Goal: Task Accomplishment & Management: Use online tool/utility

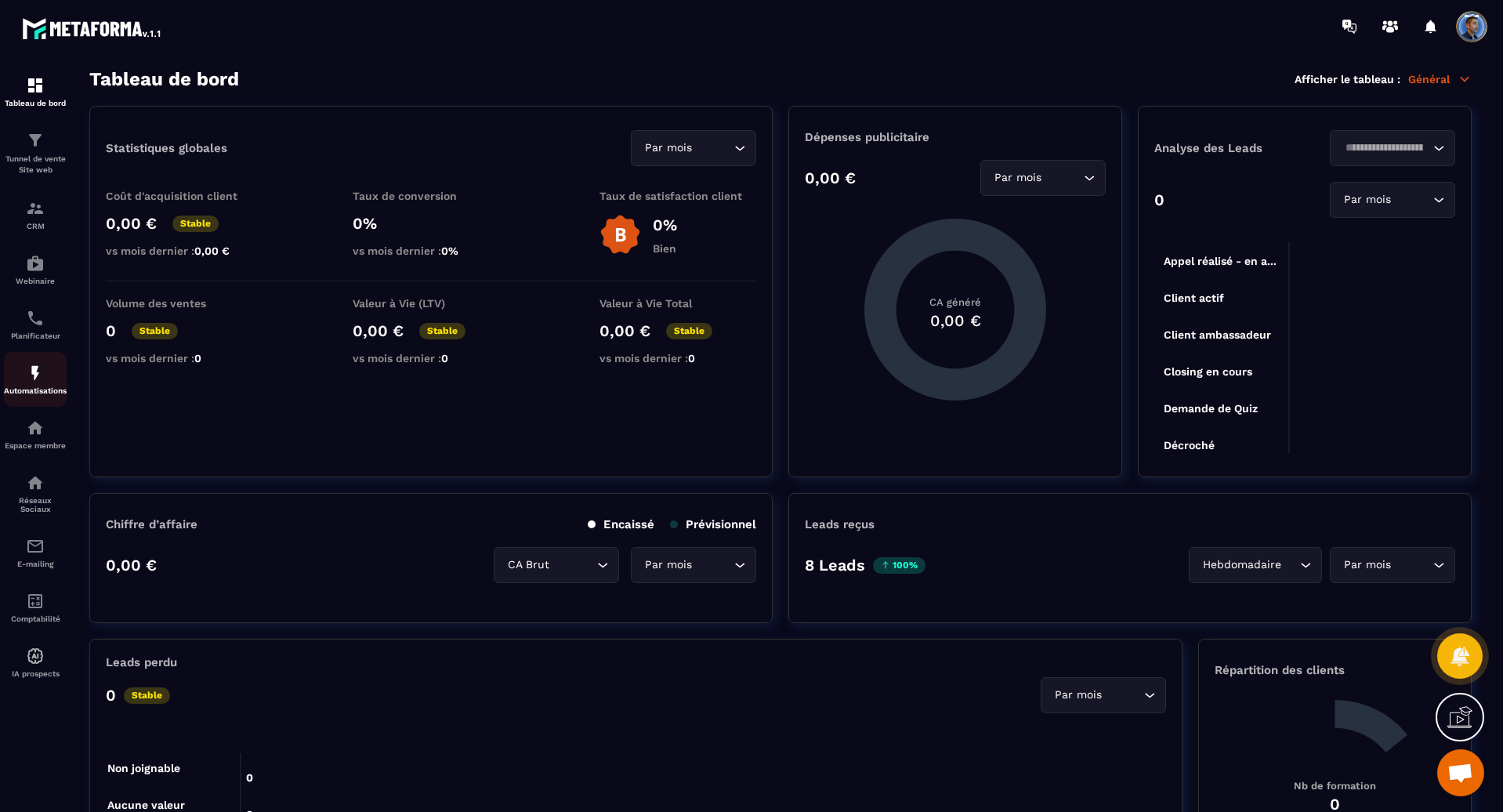
click at [32, 388] on p "Automatisations" at bounding box center [35, 390] width 63 height 9
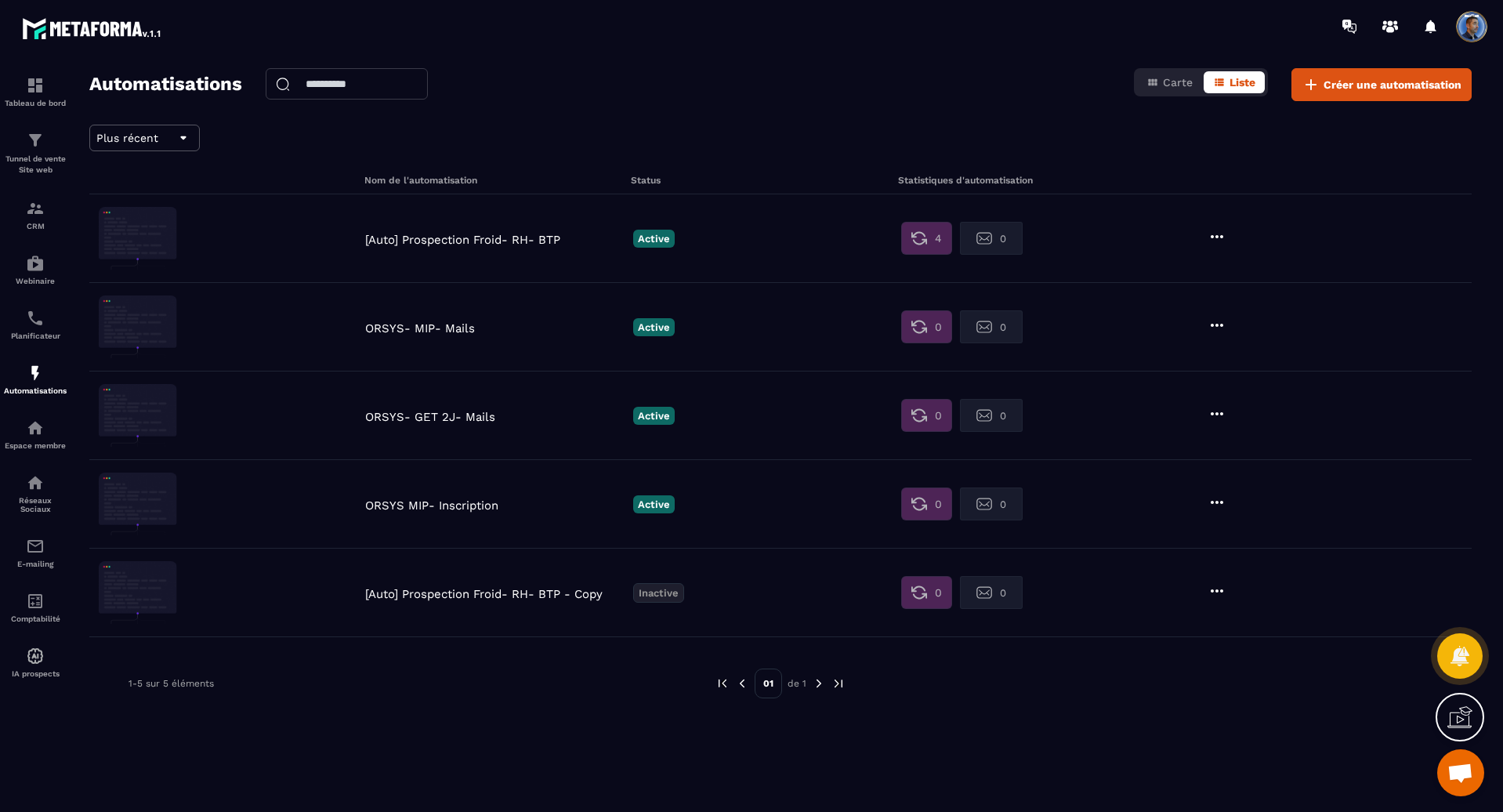
click at [424, 328] on p "ORSYS- MIP- Mails" at bounding box center [495, 328] width 260 height 14
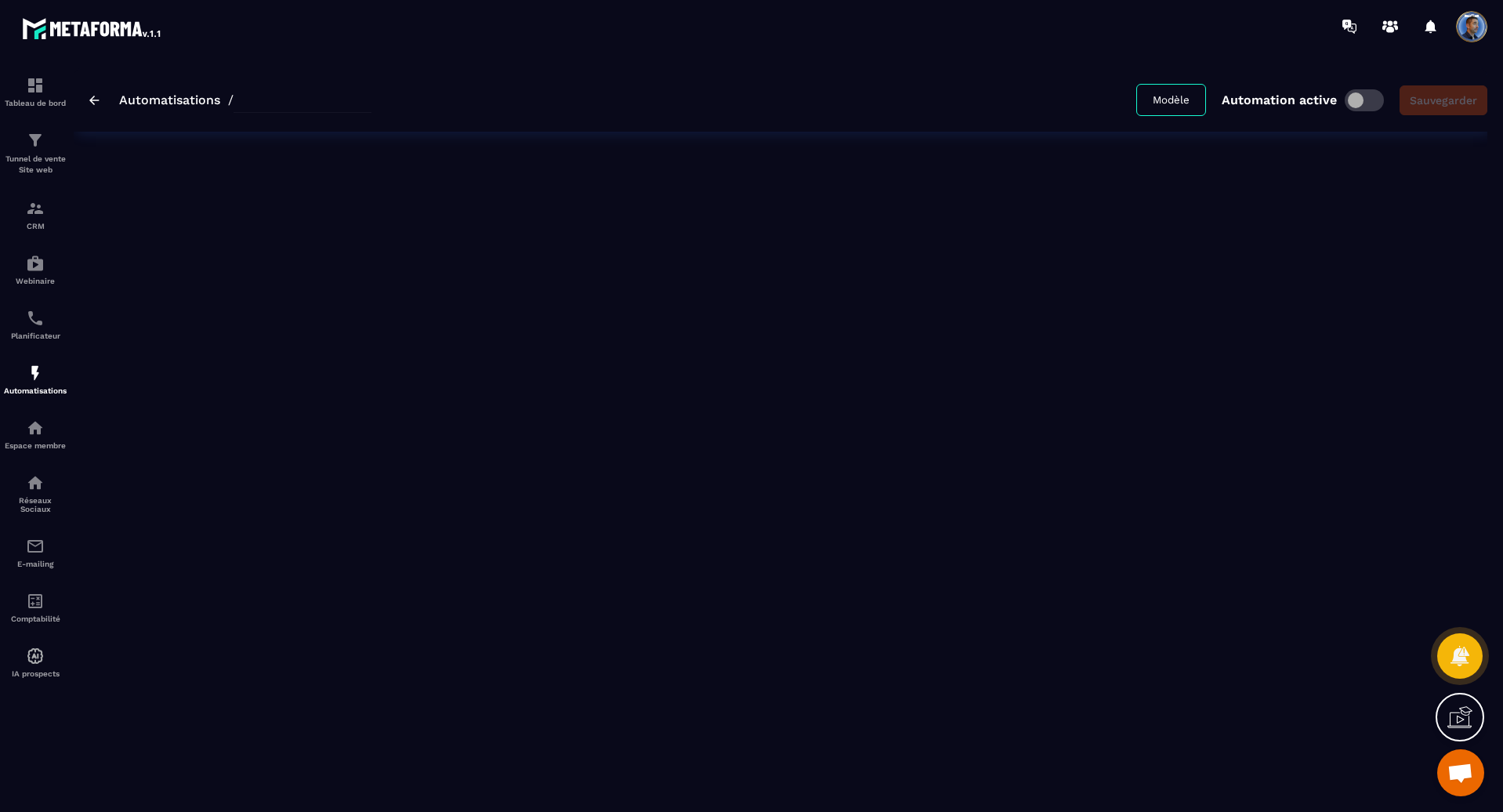
type input "**********"
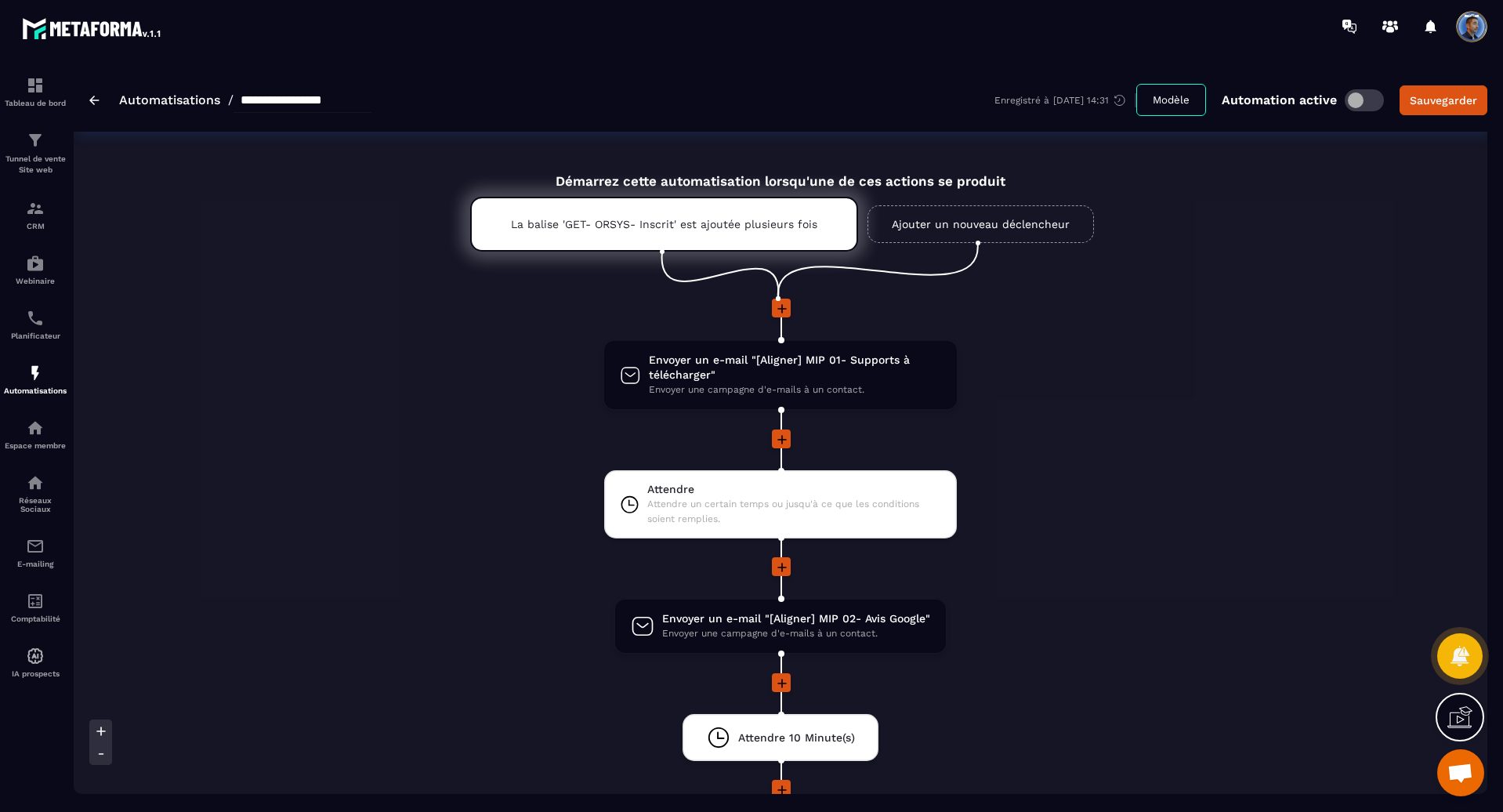
click at [140, 95] on link "Automatisations" at bounding box center [170, 99] width 101 height 15
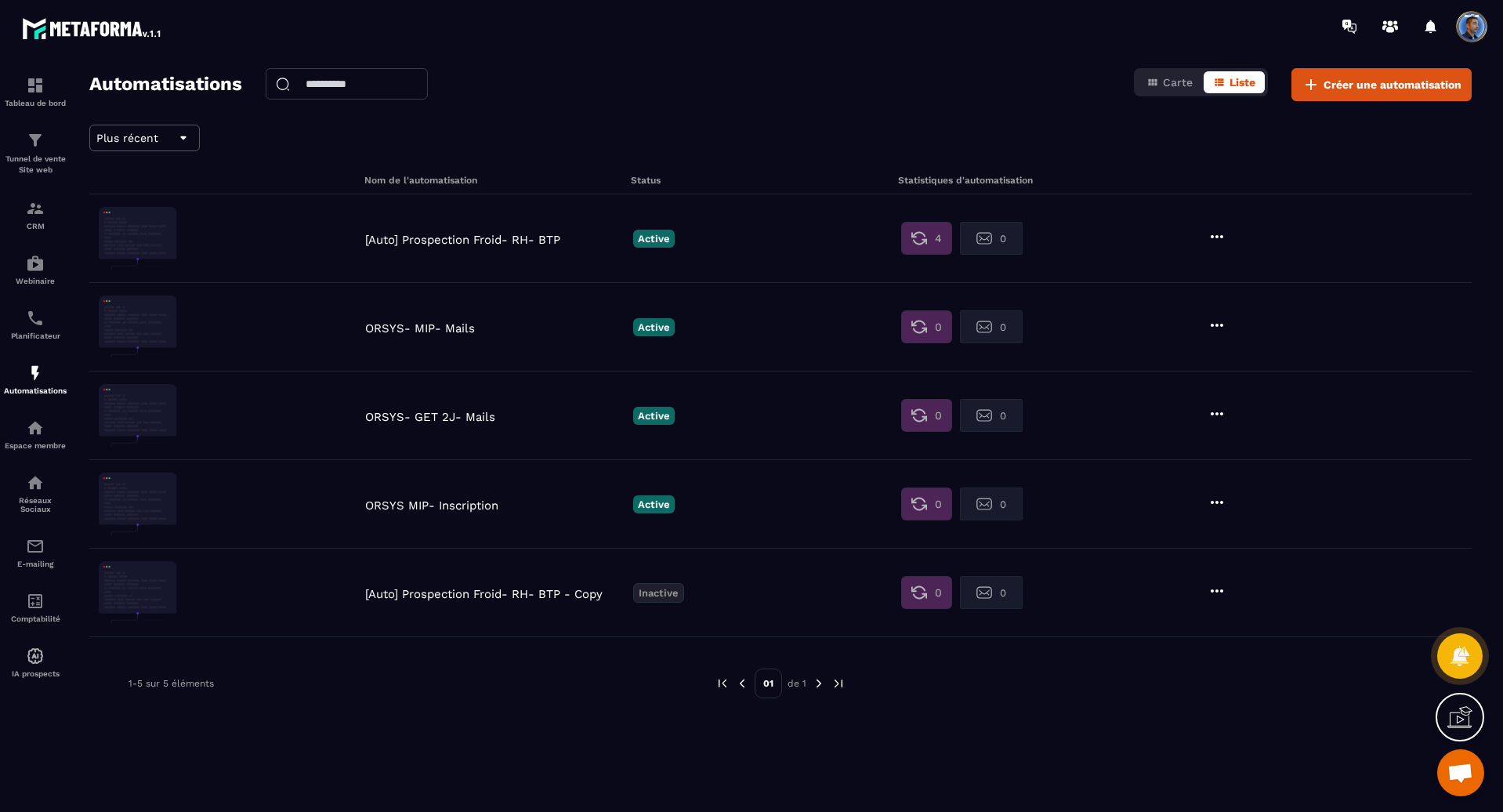
click at [431, 325] on p "ORSYS- MIP- Mails" at bounding box center [495, 328] width 260 height 14
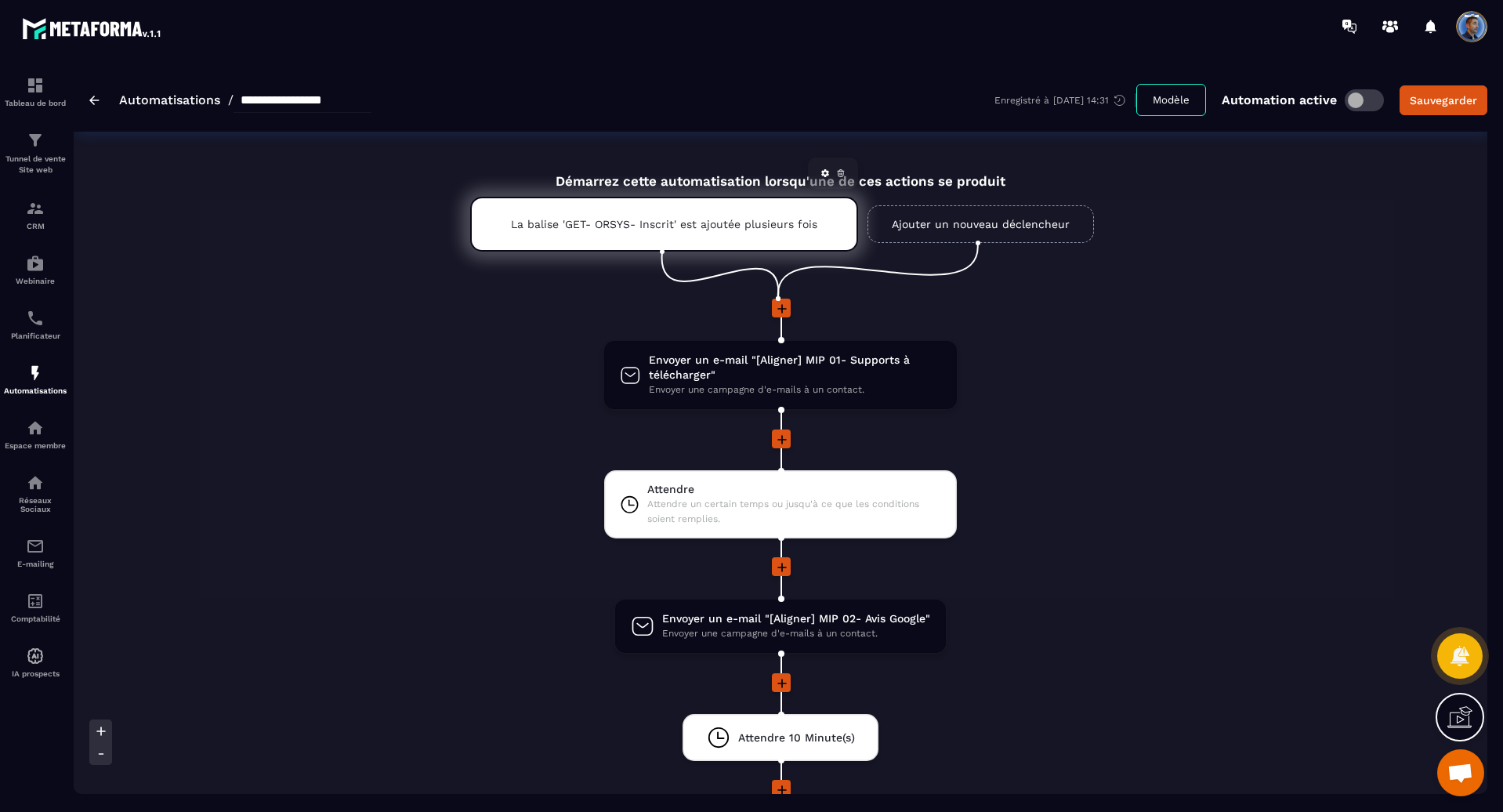
click at [578, 219] on p "La balise 'GET- ORSYS- Inscrit' est ajoutée plusieurs fois" at bounding box center [664, 224] width 306 height 13
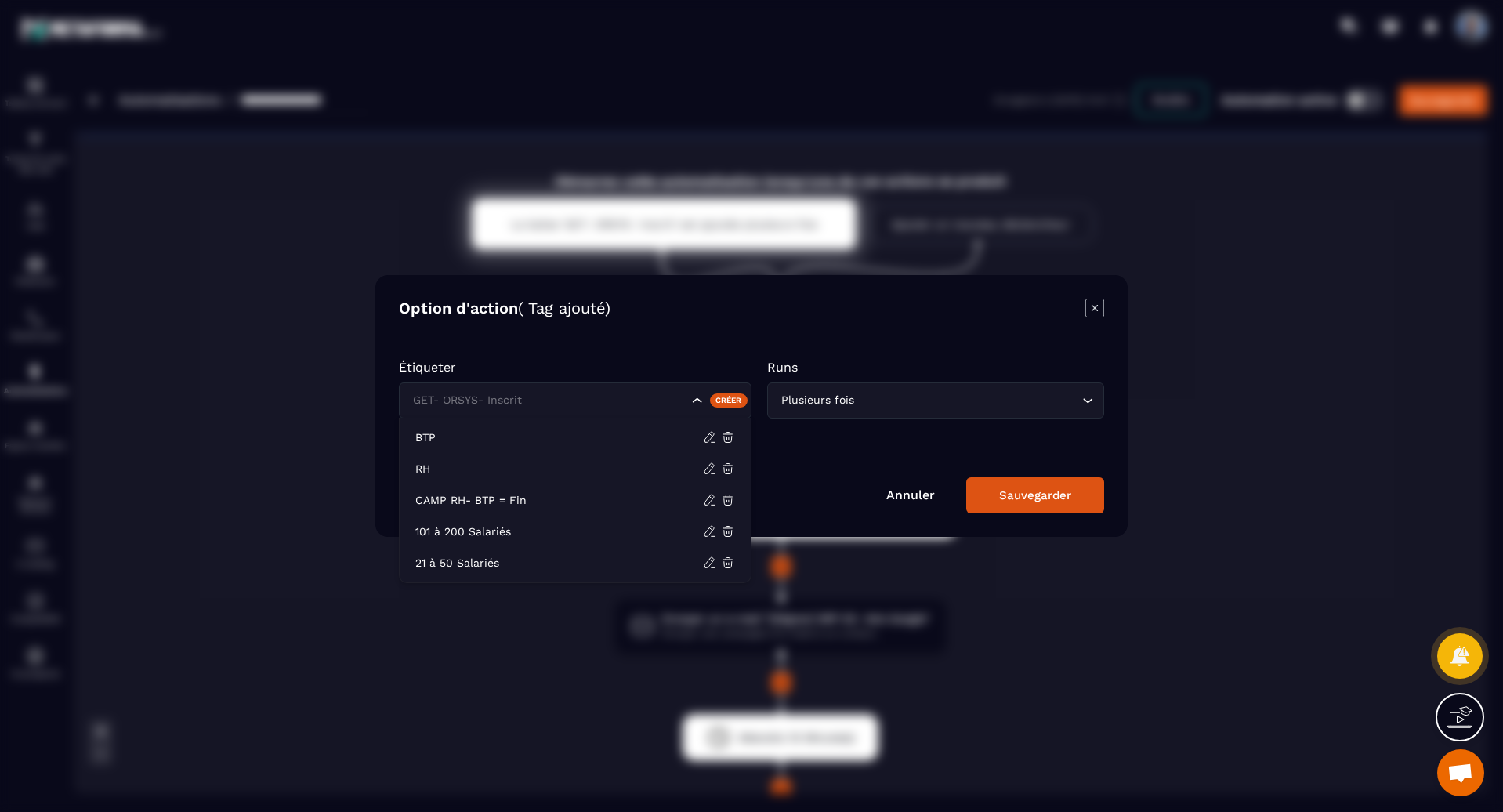
drag, startPoint x: 562, startPoint y: 403, endPoint x: 347, endPoint y: 395, distance: 215.1
click at [347, 395] on section "Option d'action ( Tag ajouté) Étiqueter GET- ORSYS- Inscrit Créer Runs Plusieur…" at bounding box center [752, 406] width 1503 height 812
click at [454, 389] on div "GET- ORSYS- Inscrit" at bounding box center [575, 400] width 353 height 36
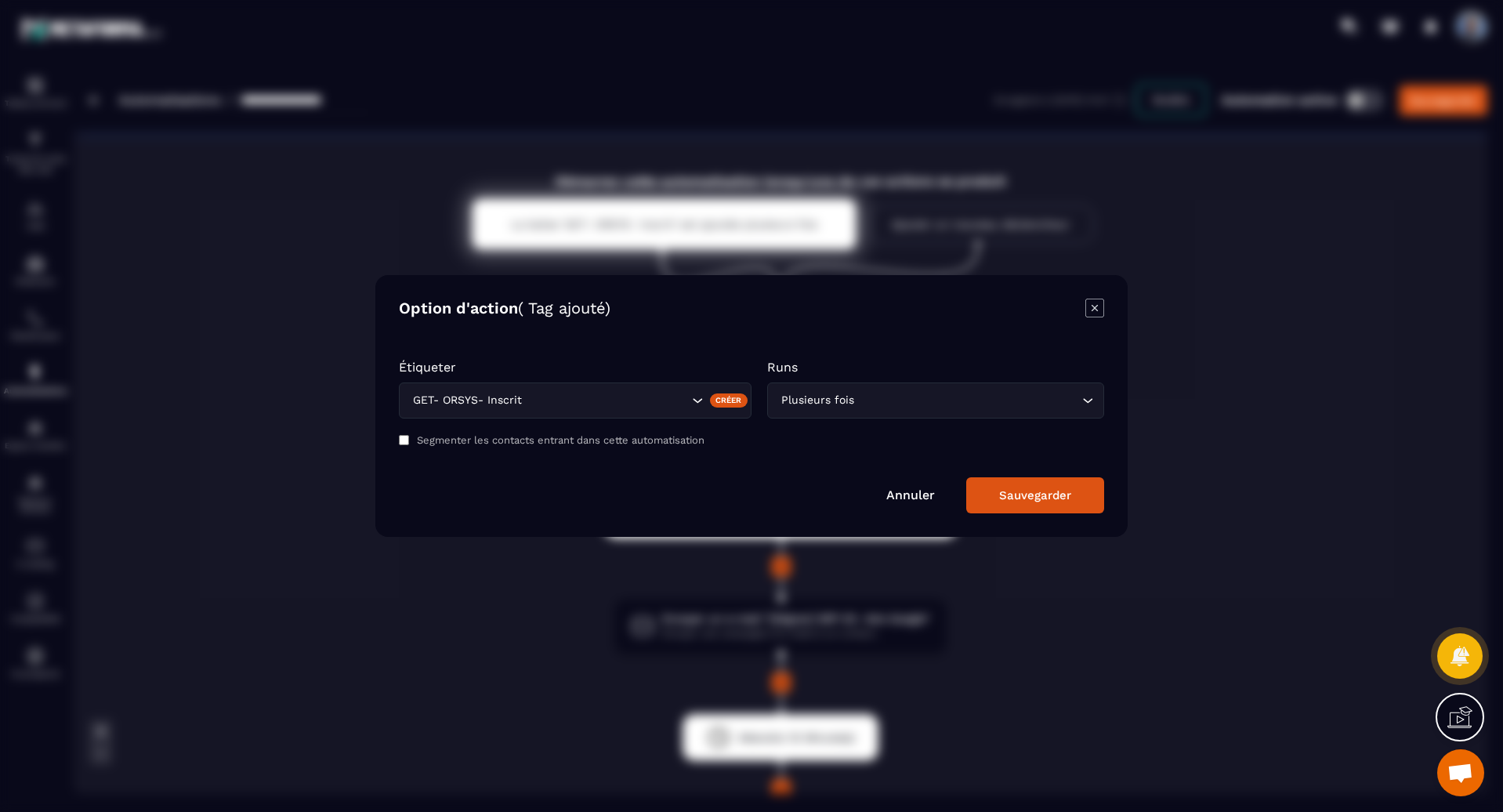
click at [454, 389] on div "GET- ORSYS- Inscrit" at bounding box center [575, 400] width 353 height 36
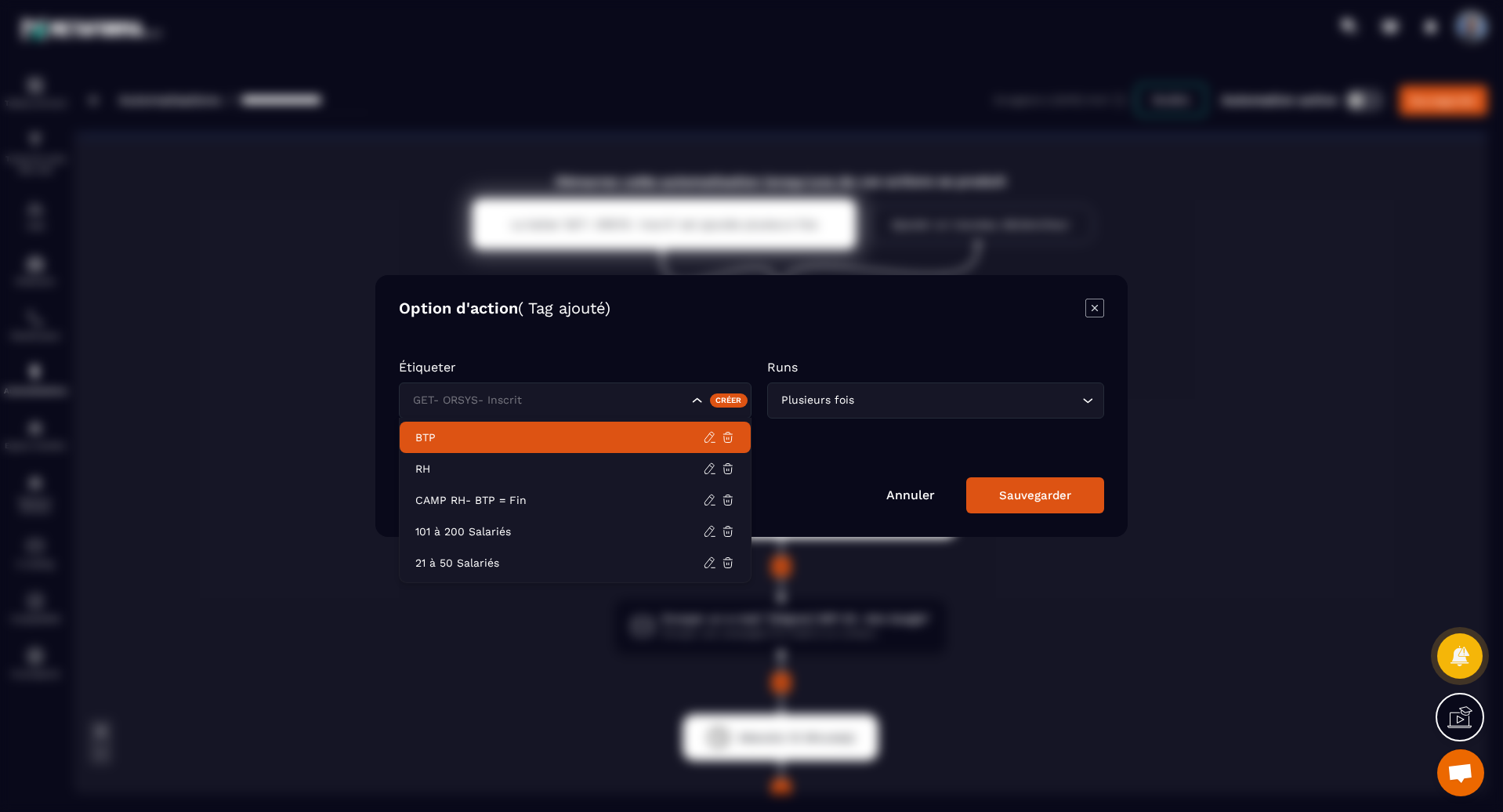
click at [487, 392] on input "Search for option" at bounding box center [548, 400] width 279 height 17
click at [588, 353] on form "Étiqueter GET- ORSYS- Inscrit Créer Runs Plusieurs fois Loading... Segmenter le…" at bounding box center [752, 428] width 705 height 169
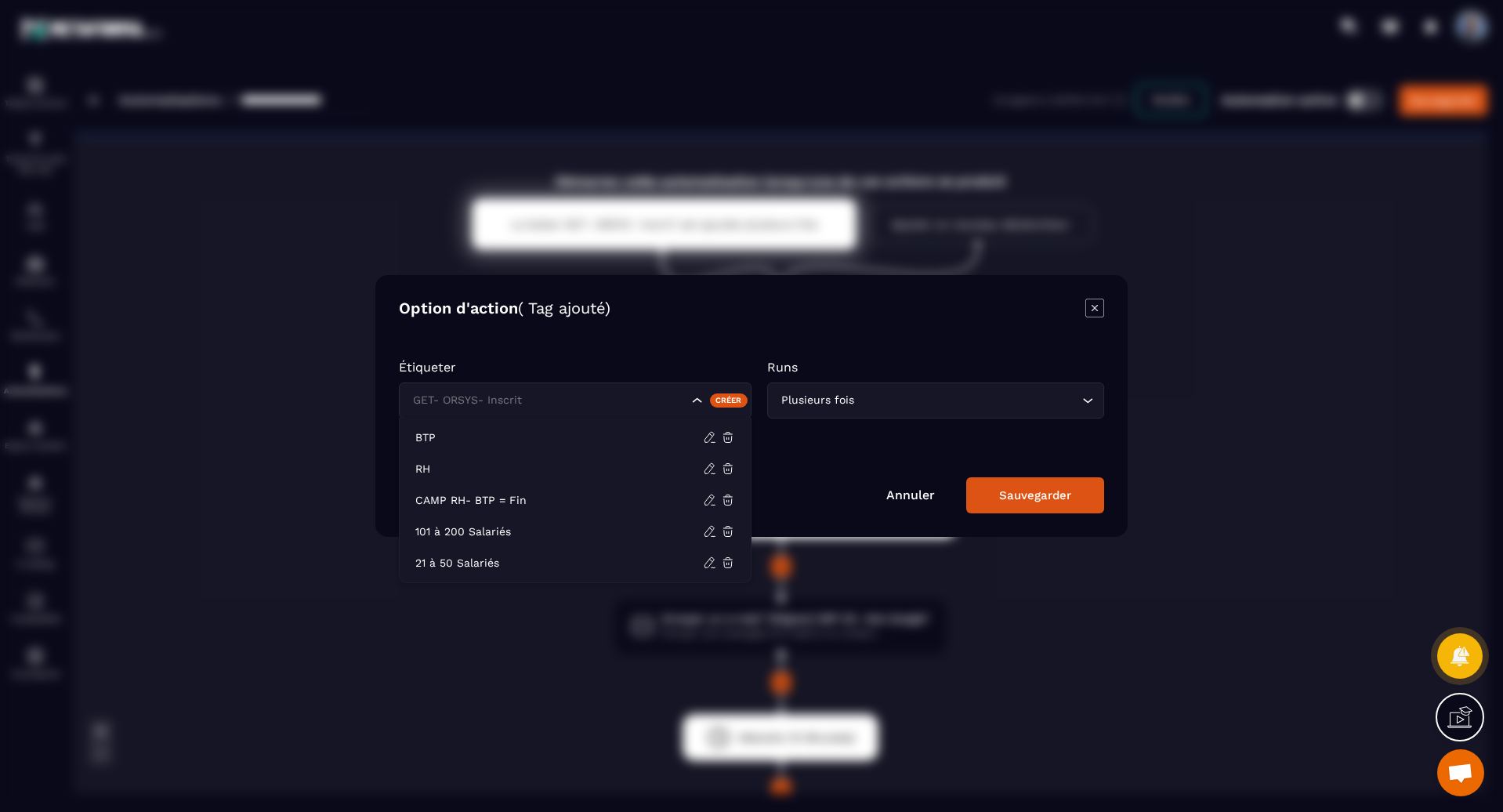
click at [514, 402] on div "GET- ORSYS- Inscrit" at bounding box center [548, 400] width 282 height 17
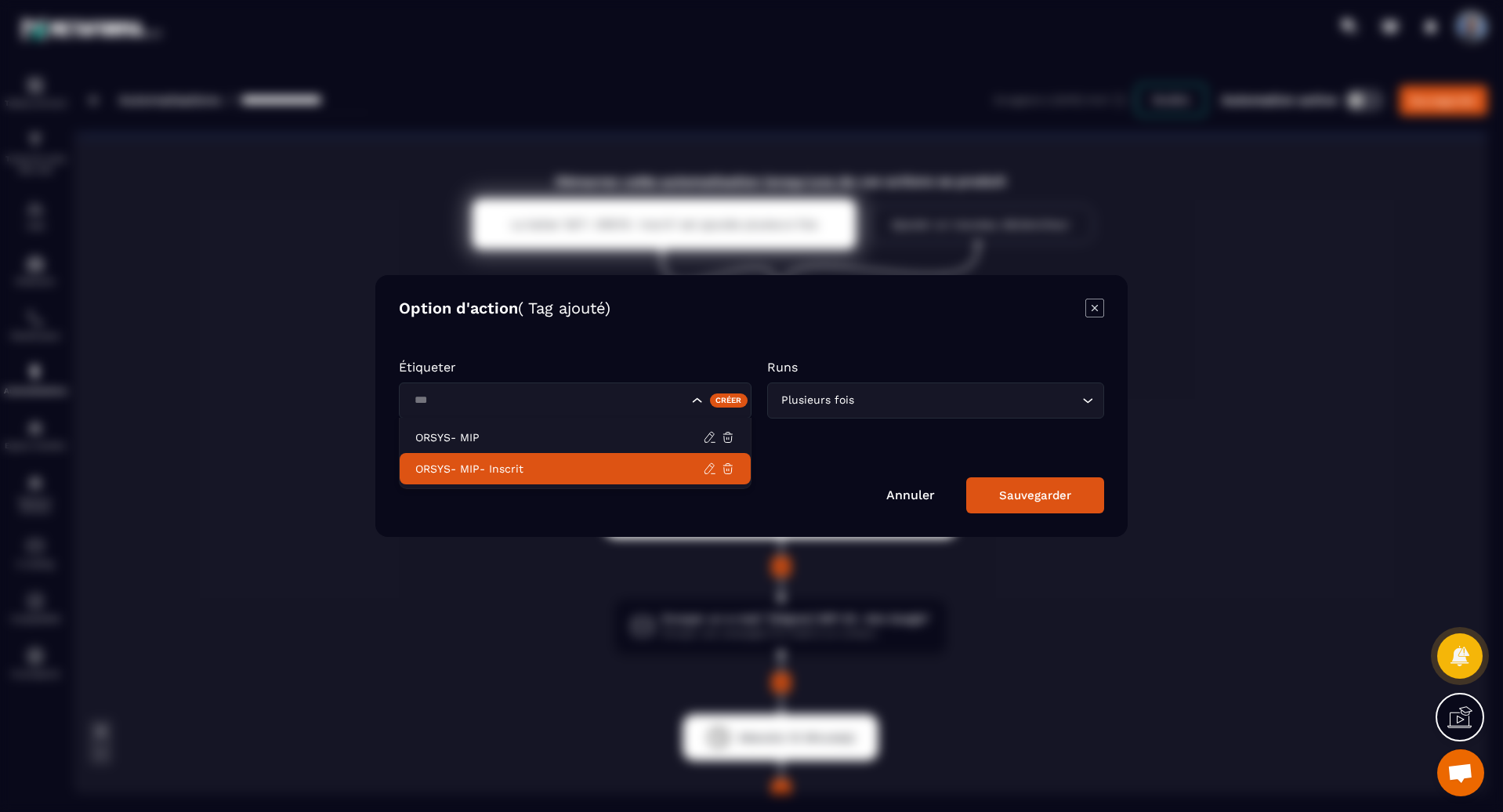
click at [516, 466] on p "ORSYS- MIP- Inscrit" at bounding box center [558, 468] width 287 height 15
type input "***"
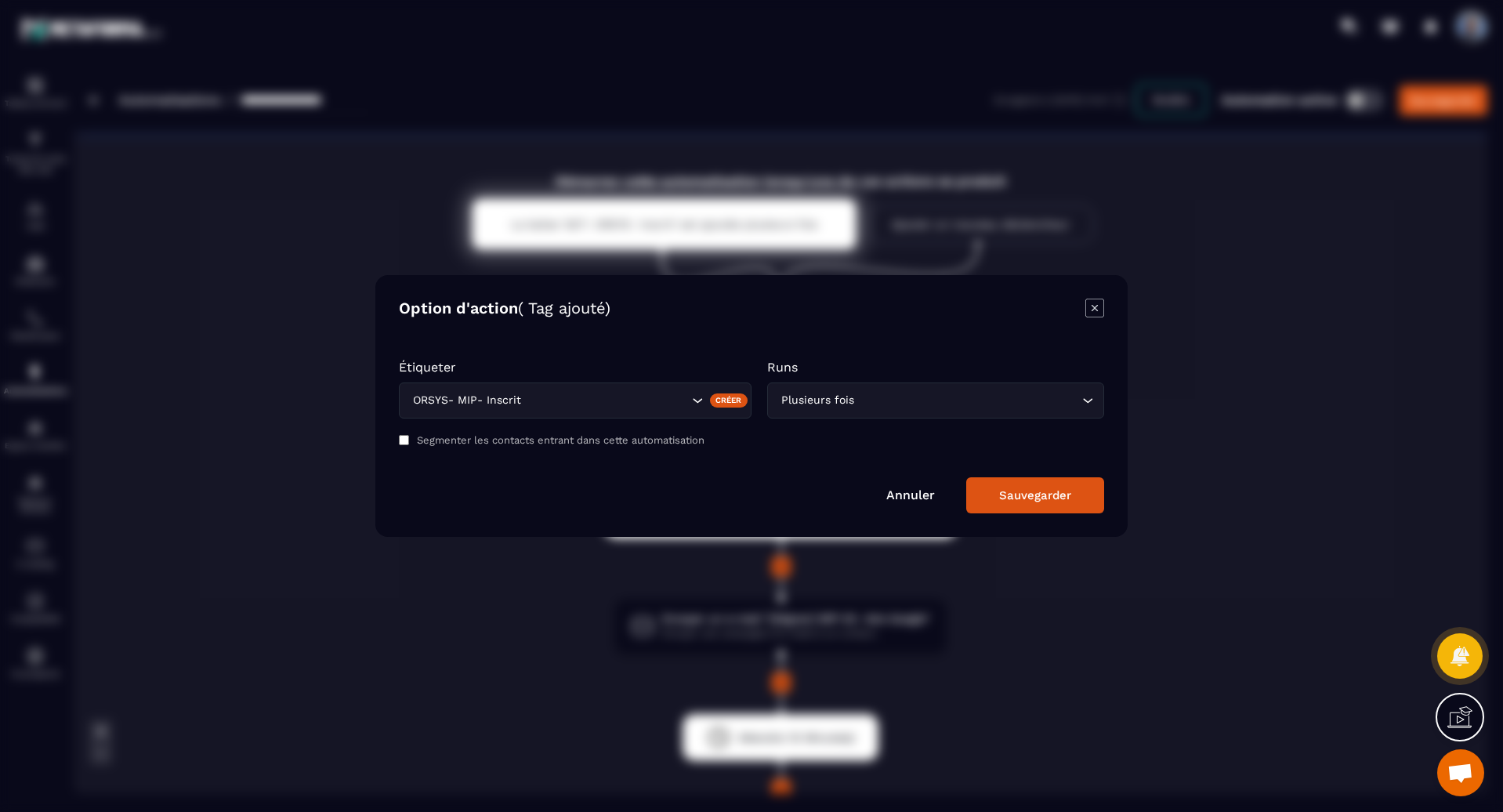
click at [1063, 497] on div "Sauvegarder" at bounding box center [1035, 495] width 72 height 14
